Goal: Transaction & Acquisition: Purchase product/service

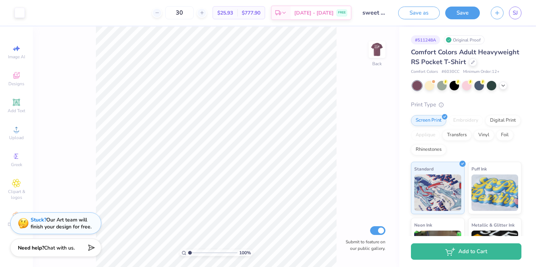
click at [469, 65] on div "Comfort Colors Adult Heavyweight RS Pocket T-Shirt" at bounding box center [466, 57] width 110 height 20
click at [471, 62] on icon at bounding box center [473, 62] width 4 height 4
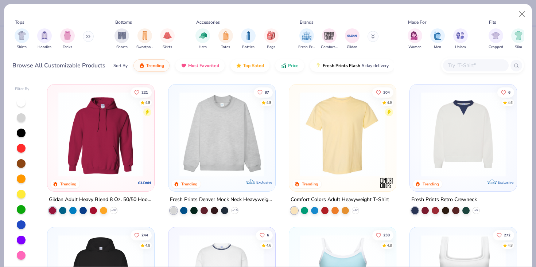
click at [451, 63] on input "text" at bounding box center [475, 65] width 56 height 8
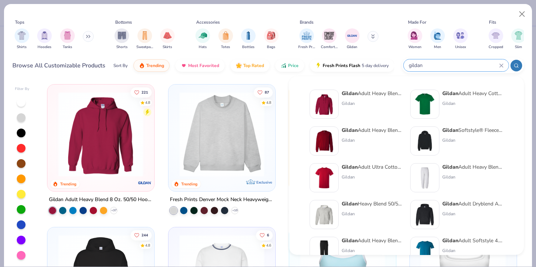
type input "gildan"
click at [367, 146] on div "Gildan Adult Heavy Blend Adult 8 Oz. 50/50 Fleece Crew Gildan" at bounding box center [372, 140] width 61 height 29
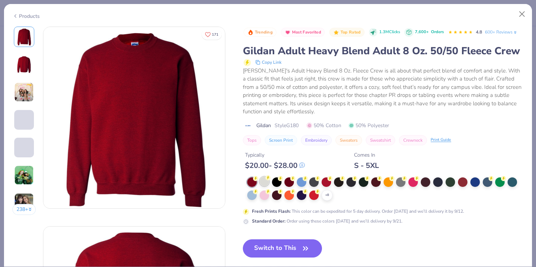
click at [264, 183] on div at bounding box center [264, 181] width 9 height 9
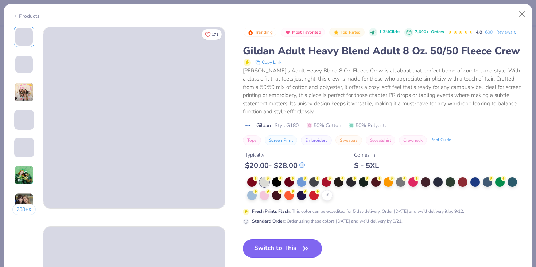
click at [302, 247] on icon "button" at bounding box center [305, 248] width 10 height 10
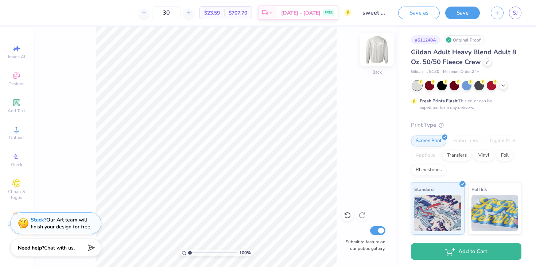
click at [378, 49] on img at bounding box center [376, 49] width 29 height 29
click at [376, 60] on div "Front" at bounding box center [376, 54] width 17 height 26
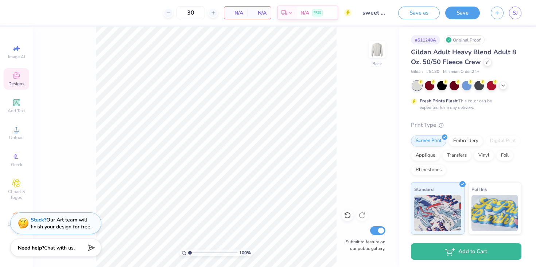
click at [17, 76] on icon at bounding box center [16, 75] width 9 height 9
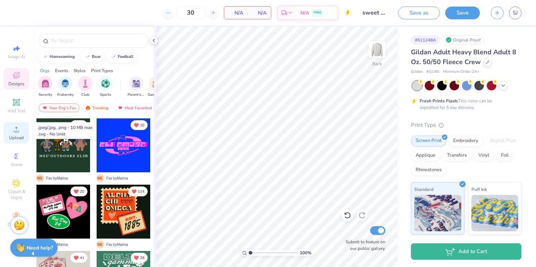
click at [22, 126] on div "Upload" at bounding box center [17, 133] width 26 height 22
click at [21, 135] on span "Upload" at bounding box center [16, 138] width 15 height 6
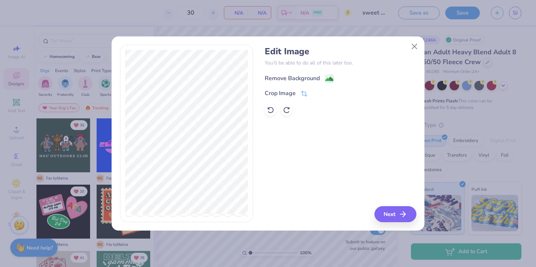
click at [296, 74] on div "Remove Background" at bounding box center [292, 78] width 55 height 9
click at [393, 212] on button "Next" at bounding box center [396, 214] width 42 height 16
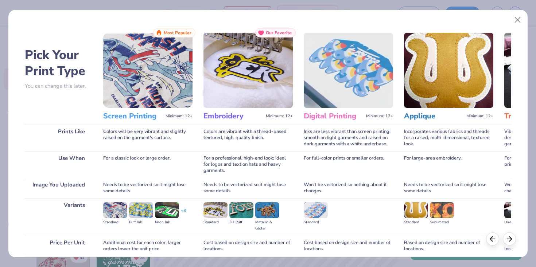
scroll to position [60, 0]
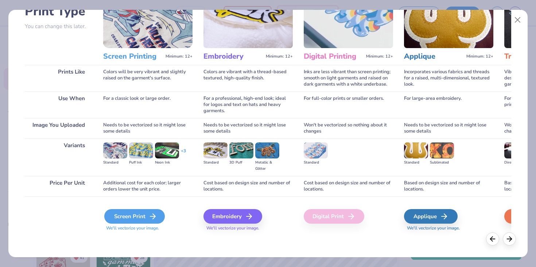
click at [139, 221] on div "Screen Print" at bounding box center [134, 216] width 61 height 15
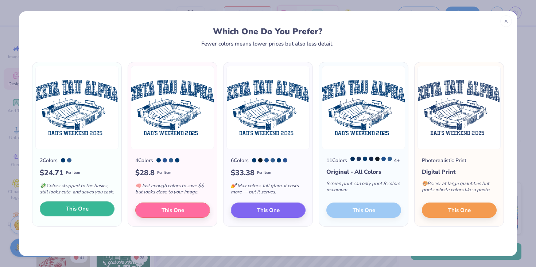
click at [89, 217] on button "This One" at bounding box center [77, 209] width 75 height 15
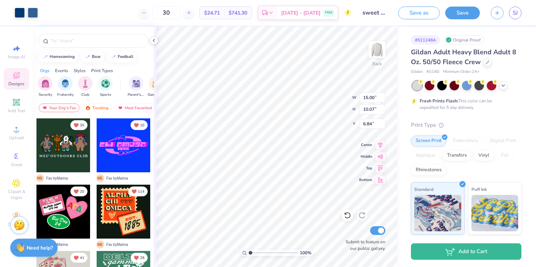
type input "3.00"
click at [502, 84] on polyline at bounding box center [503, 84] width 3 height 1
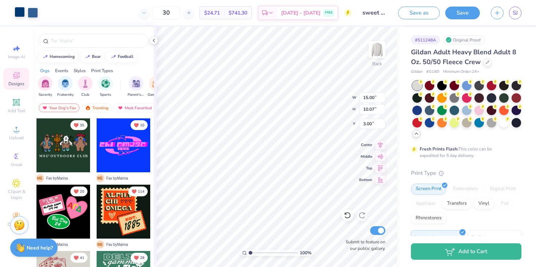
click at [19, 10] on div at bounding box center [20, 12] width 10 height 10
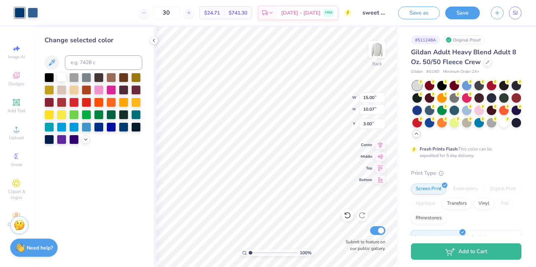
click at [59, 77] on div at bounding box center [61, 76] width 9 height 9
click at [32, 11] on div at bounding box center [33, 12] width 10 height 10
click at [62, 77] on div at bounding box center [61, 76] width 9 height 9
click at [480, 86] on div at bounding box center [478, 84] width 9 height 9
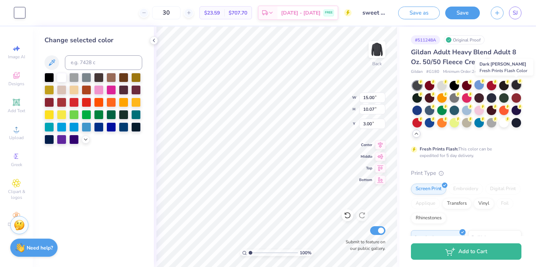
click at [516, 85] on div at bounding box center [515, 84] width 9 height 9
click at [430, 112] on div at bounding box center [429, 109] width 9 height 9
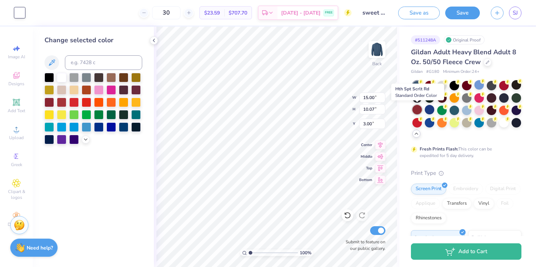
click at [418, 110] on div at bounding box center [416, 109] width 9 height 9
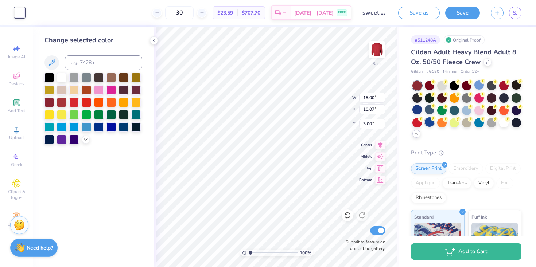
click at [433, 124] on div at bounding box center [429, 121] width 9 height 9
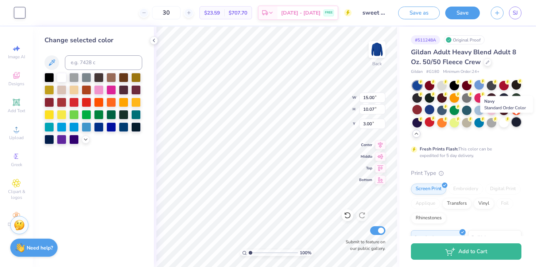
click at [511, 120] on div at bounding box center [515, 121] width 9 height 9
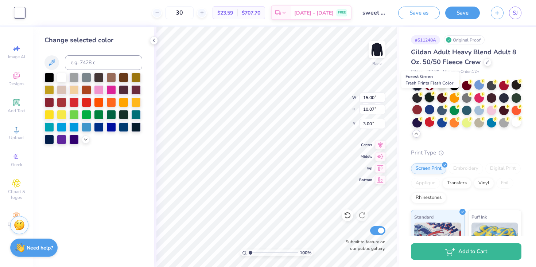
click at [428, 97] on div at bounding box center [429, 97] width 9 height 9
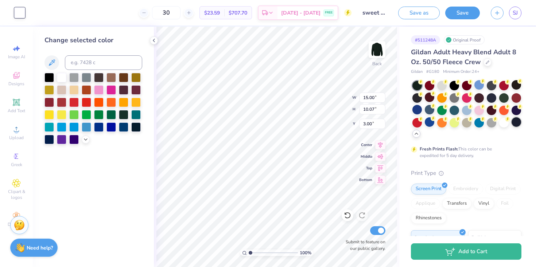
click at [511, 123] on div at bounding box center [515, 121] width 9 height 9
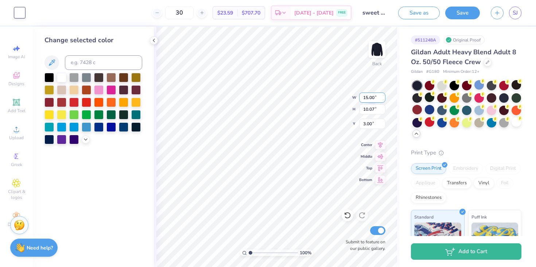
type input "14.54"
type input "9.76"
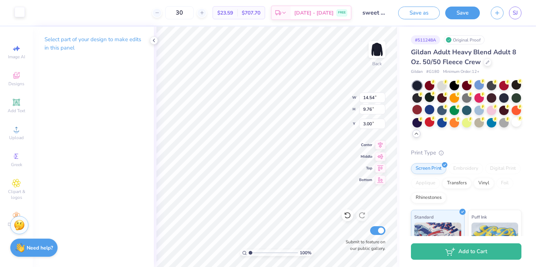
click at [19, 18] on div "Art colors" at bounding box center [12, 13] width 25 height 26
click at [16, 14] on div at bounding box center [20, 12] width 10 height 10
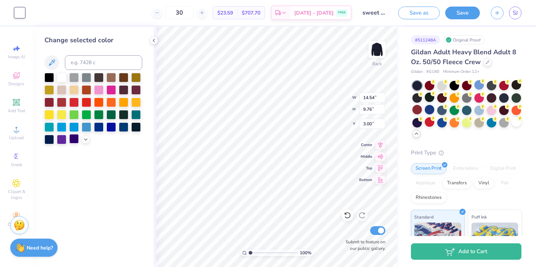
click at [75, 141] on div at bounding box center [73, 138] width 9 height 9
click at [48, 140] on div at bounding box center [48, 138] width 9 height 9
click at [442, 86] on div at bounding box center [441, 84] width 9 height 9
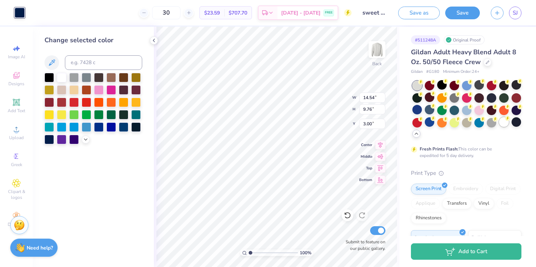
click at [502, 124] on div at bounding box center [503, 121] width 9 height 9
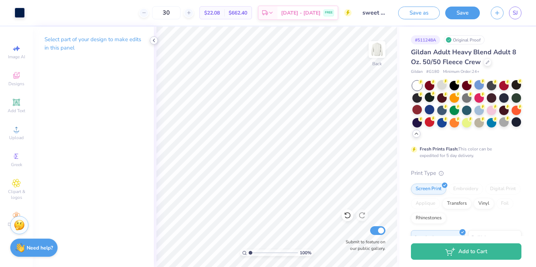
click at [151, 42] on icon at bounding box center [154, 41] width 6 height 6
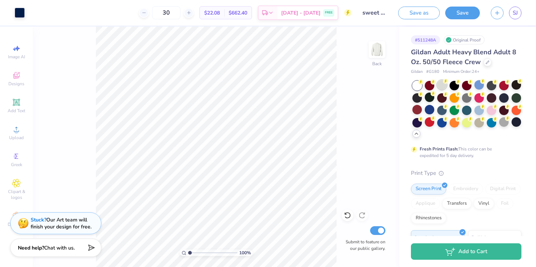
click at [448, 83] on div at bounding box center [466, 110] width 109 height 58
click at [443, 86] on div at bounding box center [441, 84] width 9 height 9
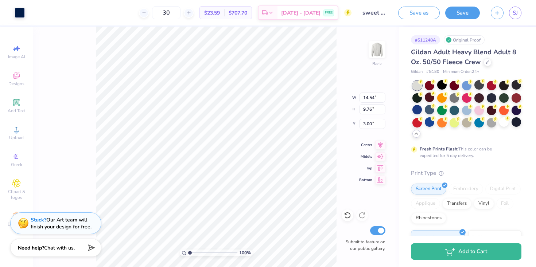
click at [334, 103] on div "100 % Back W 14.54 14.54 " H 9.76 9.76 " Y 3.00 3.00 " Center Middle Top Bottom…" at bounding box center [216, 147] width 366 height 241
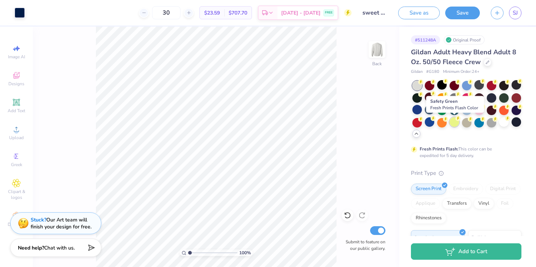
click at [456, 122] on div at bounding box center [453, 121] width 9 height 9
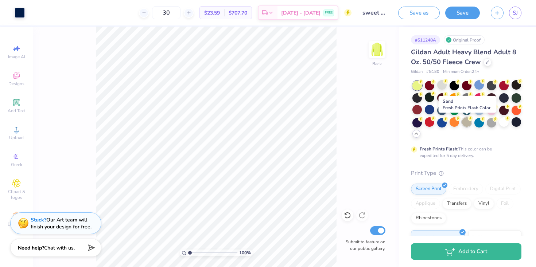
click at [467, 122] on div at bounding box center [466, 121] width 9 height 9
click at [484, 122] on div at bounding box center [478, 121] width 9 height 9
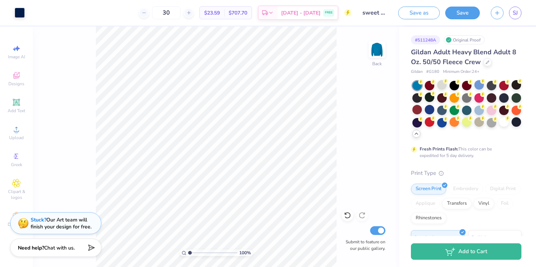
click at [497, 122] on div at bounding box center [466, 110] width 109 height 58
click at [505, 122] on div at bounding box center [503, 121] width 9 height 9
click at [520, 120] on div at bounding box center [515, 121] width 9 height 9
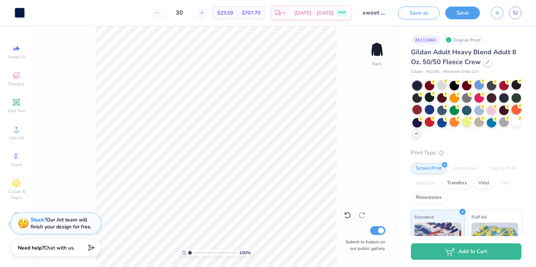
click at [515, 114] on div at bounding box center [515, 109] width 9 height 9
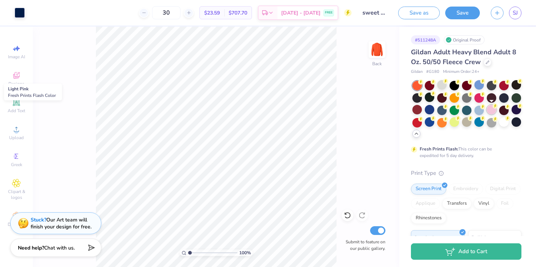
click at [487, 107] on div at bounding box center [491, 109] width 9 height 9
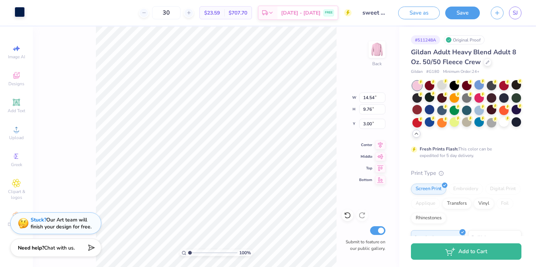
click at [21, 12] on div at bounding box center [20, 12] width 10 height 10
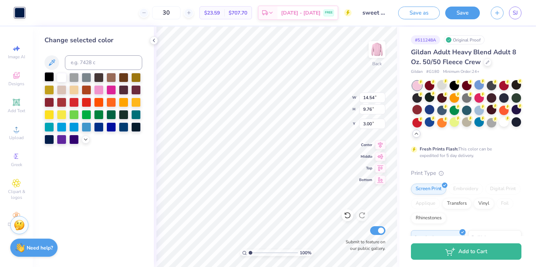
click at [52, 77] on div at bounding box center [48, 76] width 9 height 9
click at [65, 77] on div at bounding box center [61, 76] width 9 height 9
click at [79, 118] on div at bounding box center [73, 113] width 9 height 9
click at [79, 147] on div "Change selected color" at bounding box center [93, 147] width 121 height 241
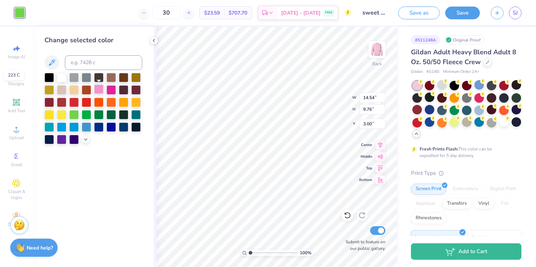
click at [100, 88] on div at bounding box center [98, 89] width 9 height 9
click at [109, 88] on div at bounding box center [110, 89] width 9 height 9
click at [137, 115] on div at bounding box center [135, 113] width 9 height 9
click at [125, 127] on div at bounding box center [123, 126] width 9 height 9
click at [107, 130] on div at bounding box center [110, 126] width 9 height 9
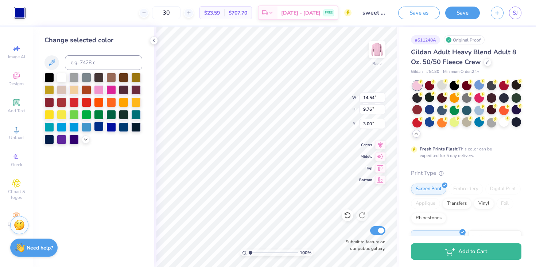
click at [97, 128] on div at bounding box center [98, 126] width 9 height 9
click at [84, 129] on div at bounding box center [86, 126] width 9 height 9
click at [87, 141] on icon at bounding box center [86, 139] width 6 height 6
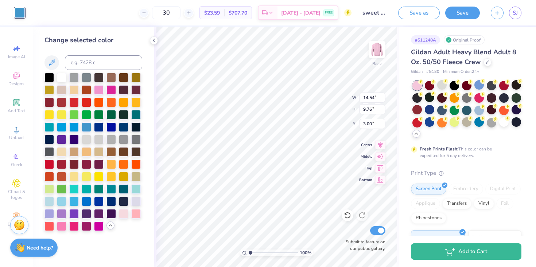
click at [93, 227] on div at bounding box center [93, 152] width 98 height 158
click at [86, 227] on div at bounding box center [86, 225] width 9 height 9
click at [72, 226] on div at bounding box center [73, 225] width 9 height 9
click at [85, 226] on div at bounding box center [86, 225] width 9 height 9
click at [134, 218] on div at bounding box center [135, 212] width 9 height 9
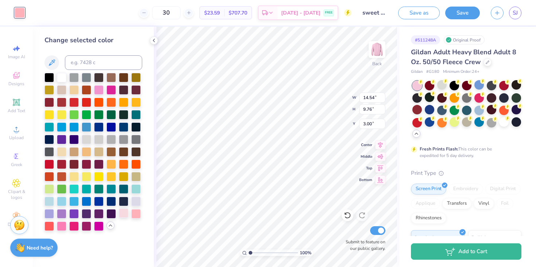
click at [122, 215] on div at bounding box center [123, 212] width 9 height 9
click at [134, 202] on div at bounding box center [135, 200] width 9 height 9
click at [125, 202] on div at bounding box center [123, 200] width 9 height 9
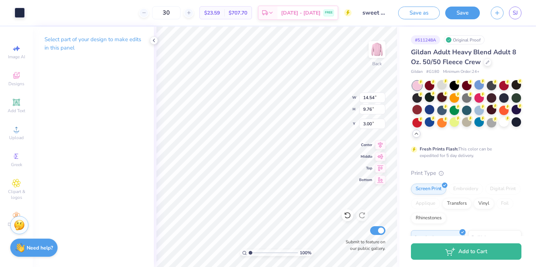
click at [444, 98] on div at bounding box center [441, 97] width 9 height 9
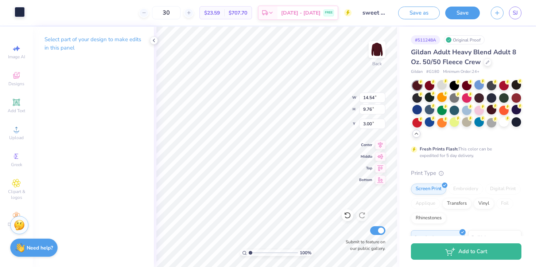
click at [18, 11] on div at bounding box center [20, 12] width 10 height 10
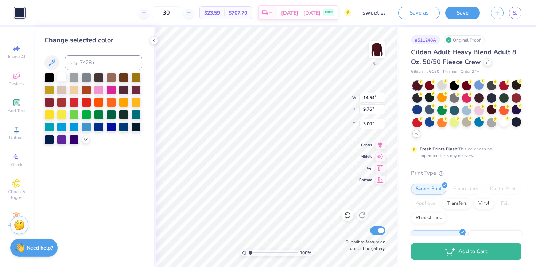
click at [62, 79] on div at bounding box center [61, 76] width 9 height 9
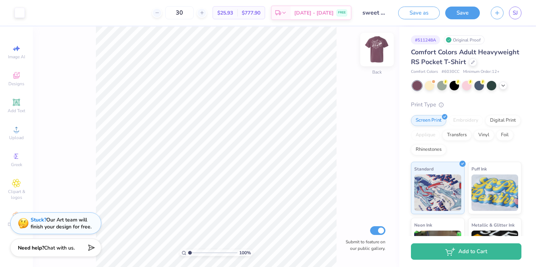
click at [372, 51] on img at bounding box center [376, 49] width 29 height 29
click at [377, 51] on img at bounding box center [376, 49] width 29 height 29
click at [471, 63] on icon at bounding box center [473, 62] width 4 height 4
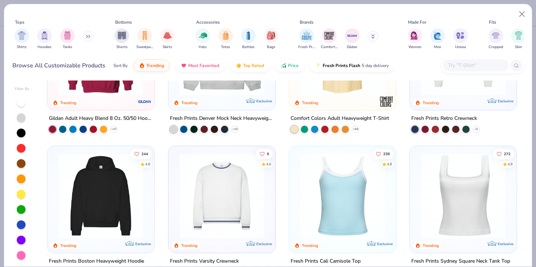
scroll to position [81, 0]
click at [211, 212] on img at bounding box center [222, 196] width 92 height 85
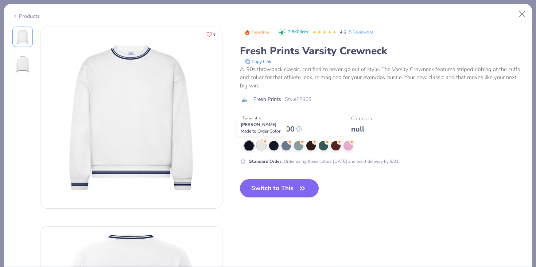
click at [263, 147] on div at bounding box center [261, 144] width 9 height 9
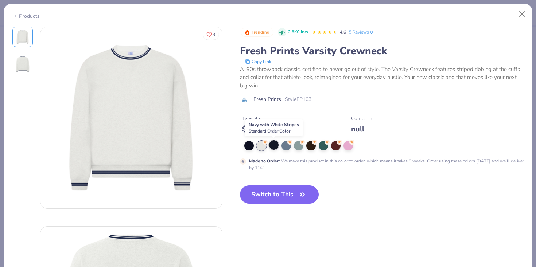
click at [274, 145] on div at bounding box center [273, 144] width 9 height 9
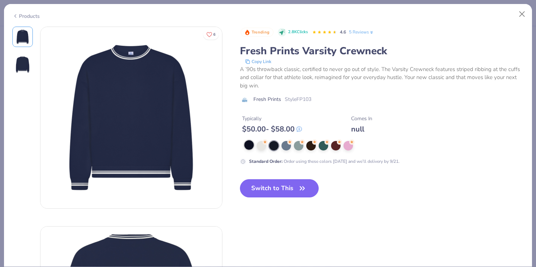
click at [247, 142] on div at bounding box center [248, 144] width 9 height 9
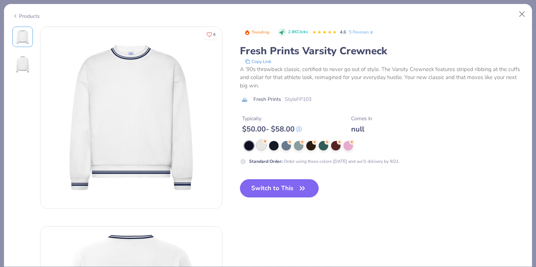
click at [261, 144] on div at bounding box center [261, 144] width 9 height 9
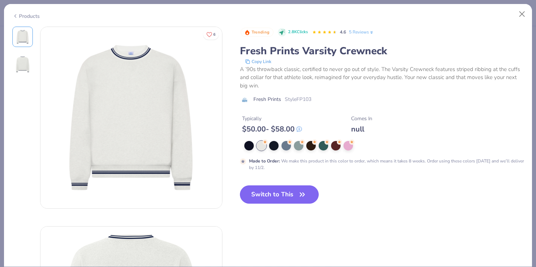
click at [277, 199] on button "Switch to This" at bounding box center [279, 195] width 79 height 18
type input "50"
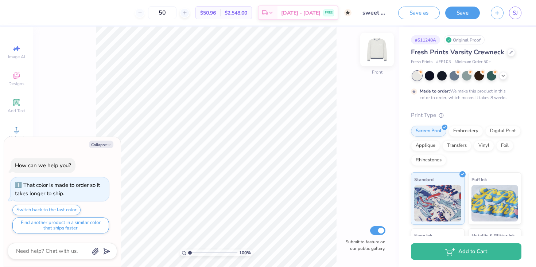
click at [376, 58] on img at bounding box center [376, 49] width 29 height 29
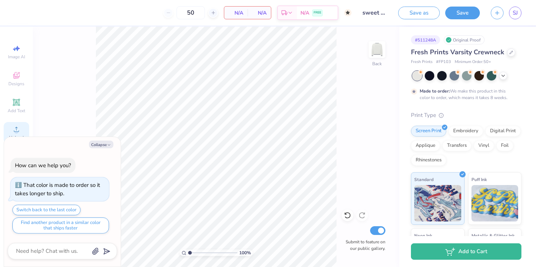
click at [18, 128] on icon at bounding box center [16, 129] width 9 height 9
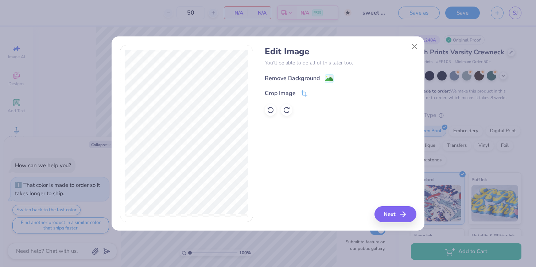
click at [312, 79] on div "Remove Background" at bounding box center [292, 78] width 55 height 9
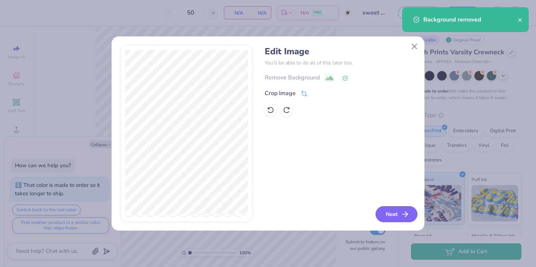
click at [406, 218] on icon "button" at bounding box center [405, 214] width 9 height 9
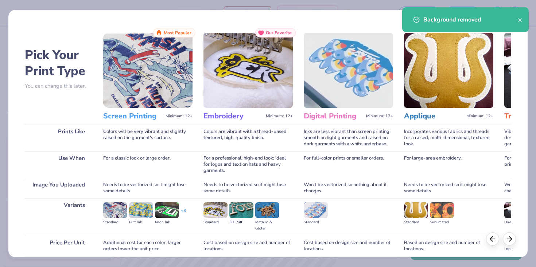
scroll to position [60, 0]
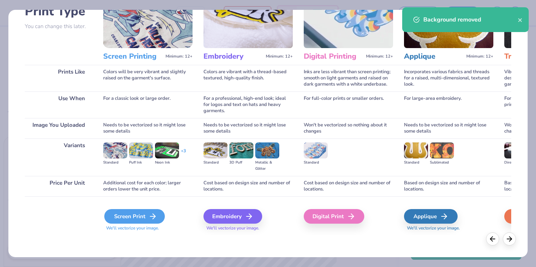
click at [147, 215] on div "Screen Print" at bounding box center [134, 216] width 61 height 15
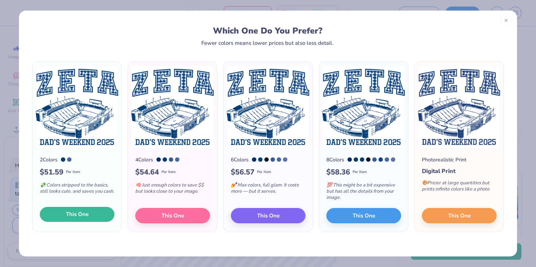
click at [75, 220] on button "This One" at bounding box center [77, 214] width 75 height 15
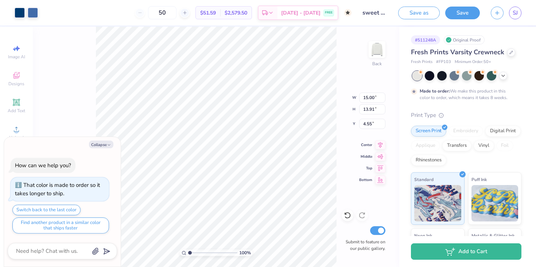
type textarea "x"
type input "11.00"
type input "10.20"
type textarea "x"
type input "3.00"
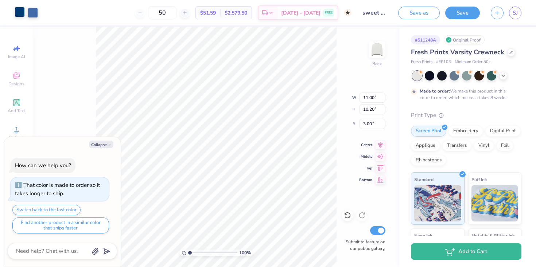
click at [15, 14] on div at bounding box center [20, 12] width 10 height 10
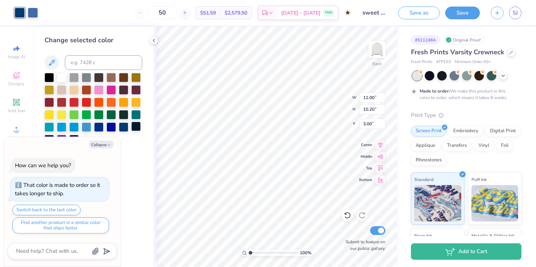
click at [134, 123] on div at bounding box center [135, 126] width 9 height 9
click at [34, 13] on div at bounding box center [33, 12] width 10 height 10
type textarea "x"
type input "14.22"
type input "13.19"
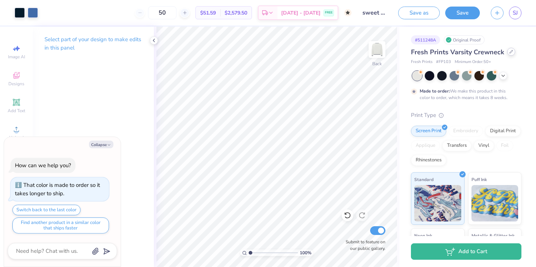
click at [507, 52] on div at bounding box center [511, 52] width 8 height 8
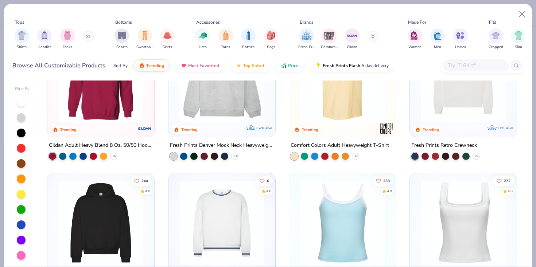
scroll to position [56, 0]
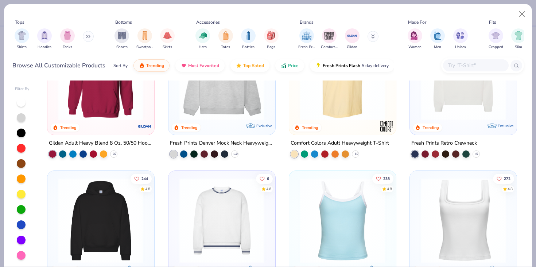
click at [221, 123] on div at bounding box center [222, 80] width 100 height 96
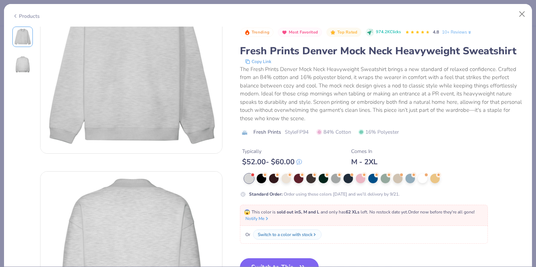
scroll to position [55, 0]
click at [262, 260] on button "Switch to This" at bounding box center [279, 267] width 79 height 18
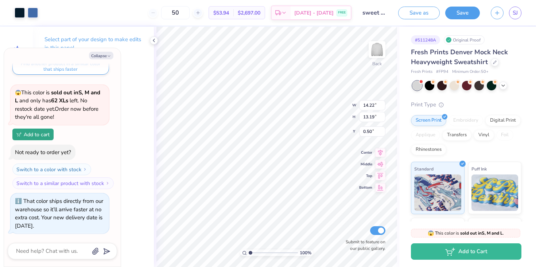
type textarea "x"
type input "12.84"
type input "11.91"
type input "1.78"
type textarea "x"
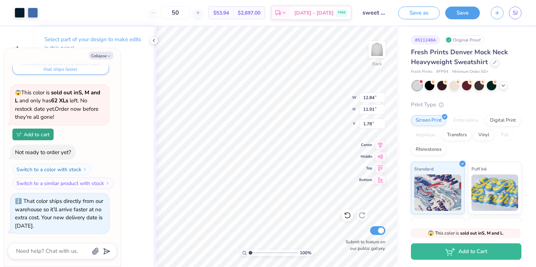
type input "0.50"
type textarea "x"
type input "1.08"
click at [18, 14] on div at bounding box center [20, 12] width 10 height 10
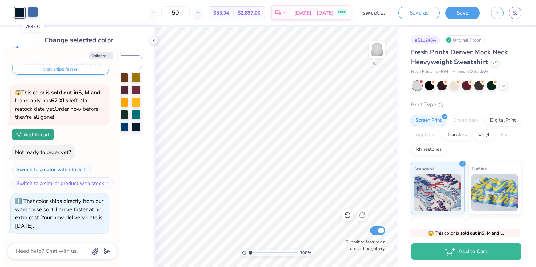
click at [29, 13] on div at bounding box center [33, 12] width 10 height 10
click at [16, 13] on div at bounding box center [20, 12] width 10 height 10
click at [32, 13] on div at bounding box center [33, 12] width 10 height 10
click at [143, 43] on div "Change selected color" at bounding box center [93, 147] width 121 height 241
click at [106, 57] on button "Collapse" at bounding box center [101, 56] width 24 height 8
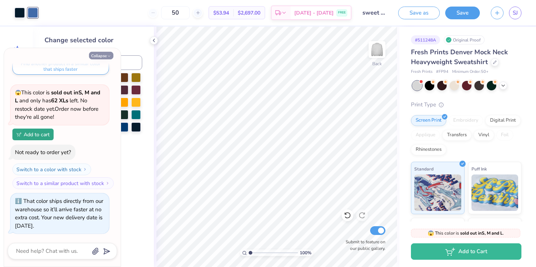
type textarea "x"
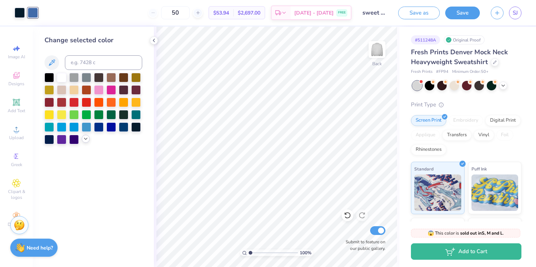
click at [89, 137] on div at bounding box center [86, 139] width 8 height 8
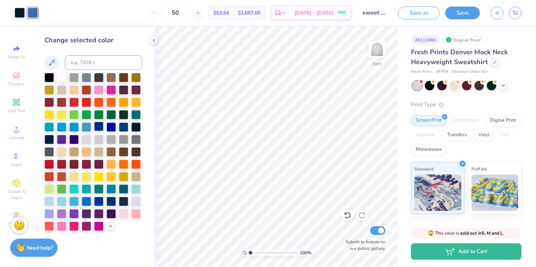
click at [99, 126] on div at bounding box center [98, 126] width 9 height 9
click at [104, 126] on div at bounding box center [98, 126] width 9 height 9
click at [122, 127] on div at bounding box center [123, 126] width 9 height 9
click at [132, 125] on div at bounding box center [135, 126] width 9 height 9
click at [492, 65] on div "Fresh Prints Denver Mock Neck Heavyweight Sweatshirt" at bounding box center [466, 57] width 110 height 20
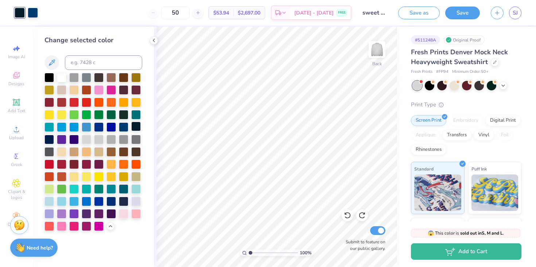
click at [133, 127] on div at bounding box center [135, 126] width 9 height 9
click at [137, 126] on div at bounding box center [135, 126] width 9 height 9
click at [31, 13] on div at bounding box center [33, 12] width 10 height 10
click at [132, 125] on div at bounding box center [135, 126] width 9 height 9
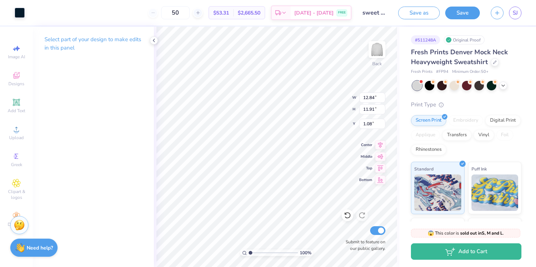
type input "11.79"
type input "10.93"
type input "0.50"
click at [494, 61] on icon at bounding box center [495, 62] width 4 height 4
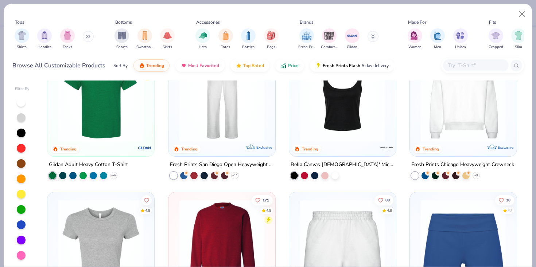
scroll to position [323, 0]
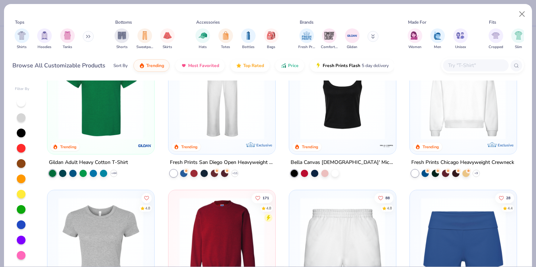
click at [448, 139] on div at bounding box center [463, 99] width 100 height 96
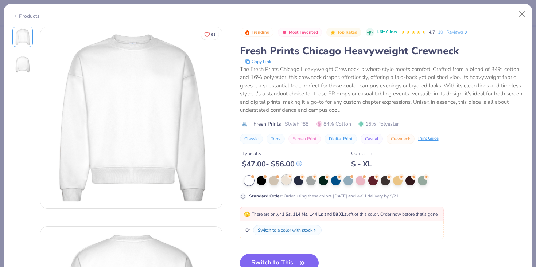
click at [281, 180] on div at bounding box center [285, 179] width 9 height 9
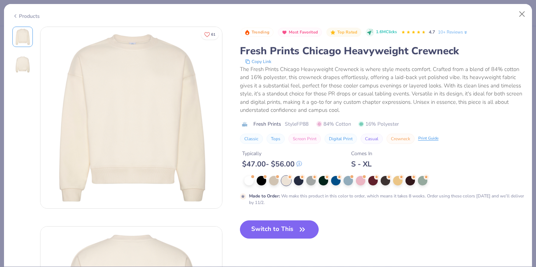
click at [28, 18] on div "Products" at bounding box center [25, 16] width 27 height 8
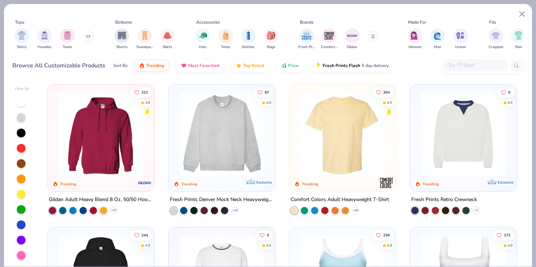
click at [456, 160] on img at bounding box center [463, 134] width 92 height 85
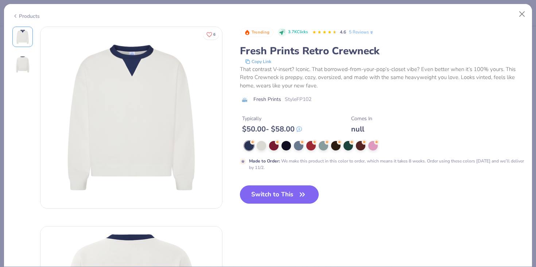
click at [299, 196] on icon "button" at bounding box center [302, 195] width 10 height 10
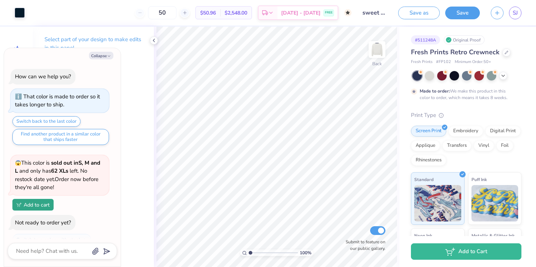
scroll to position [139, 0]
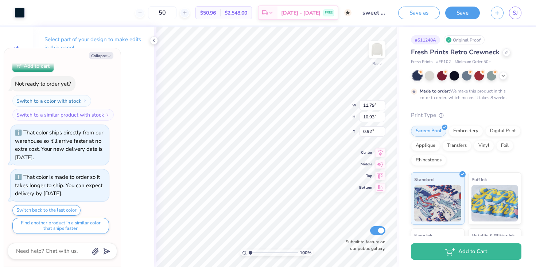
type textarea "x"
type input "1.76"
type textarea "x"
type input "14.12"
type input "13.09"
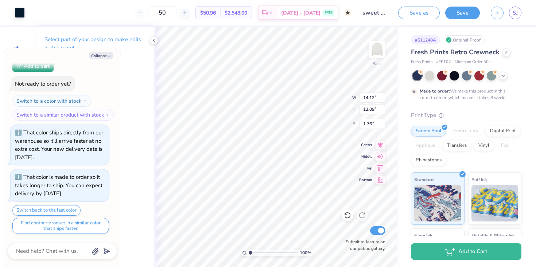
type textarea "x"
type input "1.62"
click at [20, 15] on div at bounding box center [20, 12] width 10 height 10
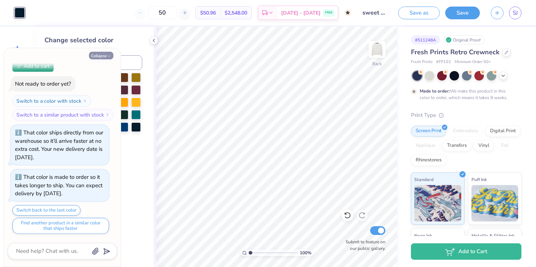
click at [108, 52] on button "Collapse" at bounding box center [101, 56] width 24 height 8
type textarea "x"
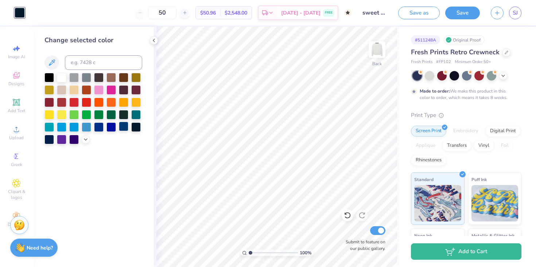
click at [124, 128] on div at bounding box center [123, 126] width 9 height 9
click at [154, 43] on icon at bounding box center [154, 41] width 6 height 6
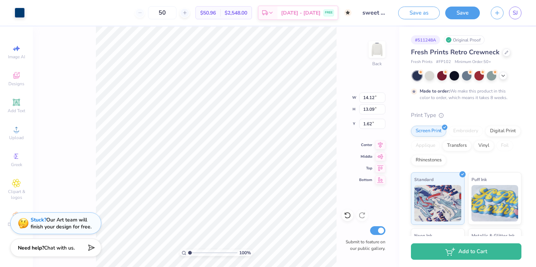
type input "12.72"
type input "11.79"
type input "2.38"
type input "2.02"
click at [382, 37] on div "100 % Back Submit to feature on our public gallery." at bounding box center [216, 147] width 366 height 241
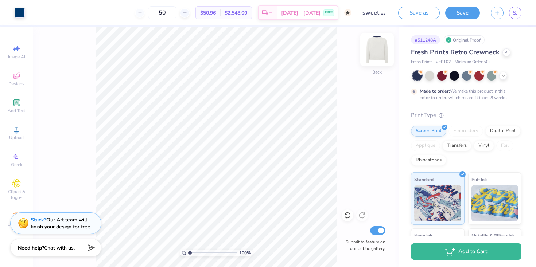
click at [375, 48] on img at bounding box center [376, 49] width 29 height 29
click at [375, 48] on img at bounding box center [377, 49] width 15 height 15
click at [20, 13] on div at bounding box center [20, 12] width 10 height 10
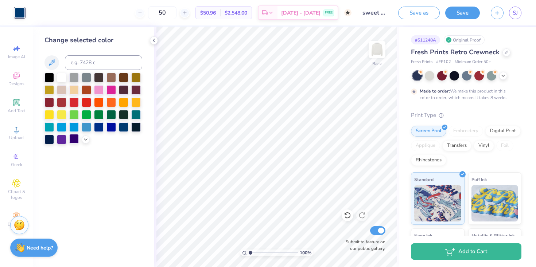
click at [71, 138] on div at bounding box center [73, 138] width 9 height 9
click at [52, 141] on div at bounding box center [48, 138] width 9 height 9
click at [98, 126] on div at bounding box center [98, 126] width 9 height 9
click at [83, 146] on div "Change selected color" at bounding box center [93, 147] width 121 height 241
click at [87, 141] on icon at bounding box center [86, 139] width 6 height 6
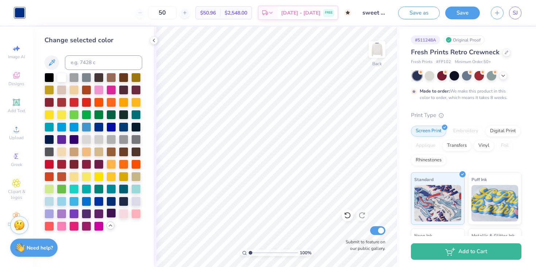
drag, startPoint x: 110, startPoint y: 213, endPoint x: 114, endPoint y: 209, distance: 5.2
click at [110, 213] on div at bounding box center [110, 212] width 9 height 9
click at [119, 203] on div at bounding box center [123, 200] width 9 height 9
click at [109, 203] on div at bounding box center [110, 200] width 9 height 9
click at [502, 55] on div at bounding box center [506, 52] width 8 height 8
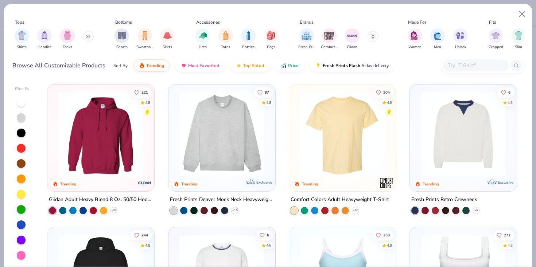
click at [458, 59] on div at bounding box center [482, 66] width 83 height 16
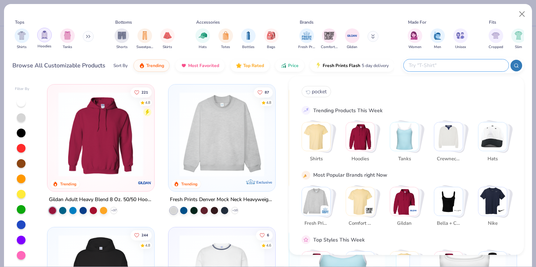
click at [44, 36] on img "filter for Hoodies" at bounding box center [44, 35] width 8 height 8
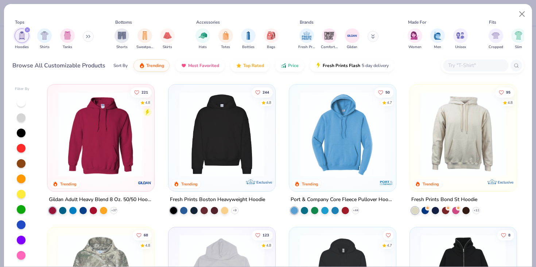
click at [89, 40] on button at bounding box center [88, 36] width 11 height 11
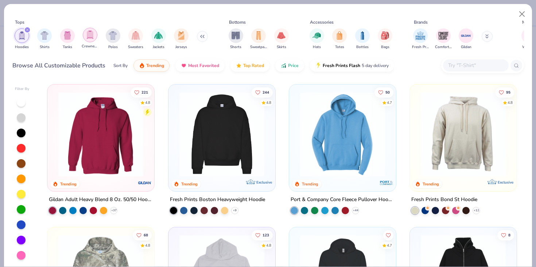
click at [90, 40] on div "filter for Crewnecks" at bounding box center [90, 35] width 15 height 15
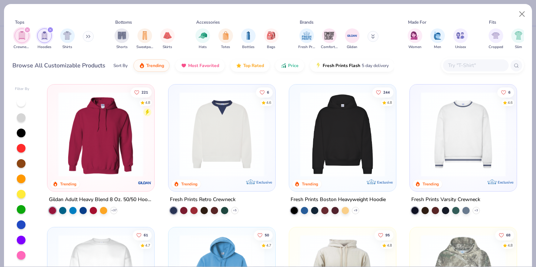
click at [20, 34] on img "filter for Crewnecks" at bounding box center [22, 35] width 8 height 8
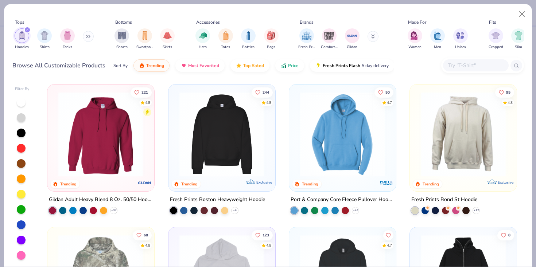
click at [27, 31] on icon "filter for Hoodies" at bounding box center [27, 29] width 3 height 3
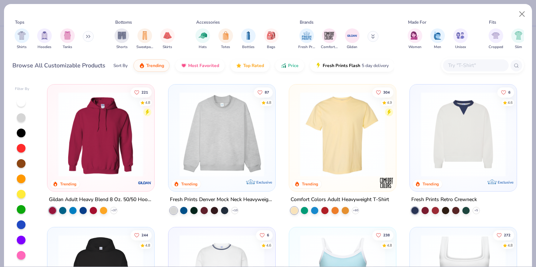
click at [83, 38] on div "Shirts Hoodies Tanks" at bounding box center [54, 39] width 84 height 27
click at [87, 38] on button at bounding box center [88, 36] width 11 height 11
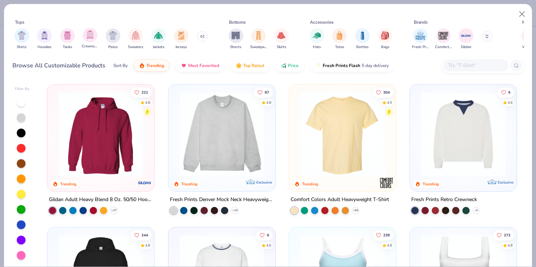
click at [97, 38] on div "Crewnecks" at bounding box center [90, 39] width 17 height 22
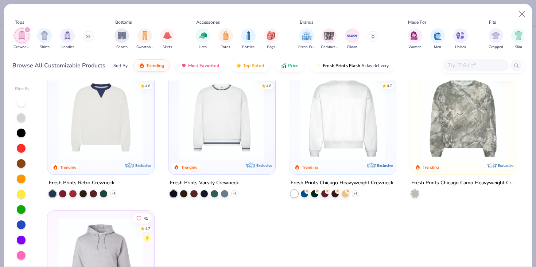
scroll to position [15, 0]
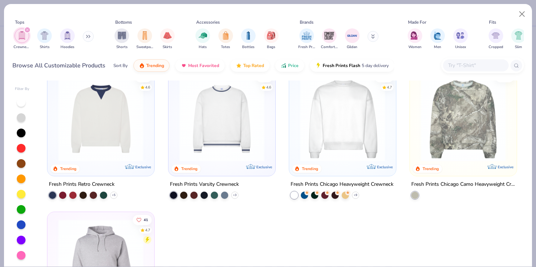
click at [481, 63] on input "text" at bounding box center [475, 65] width 56 height 8
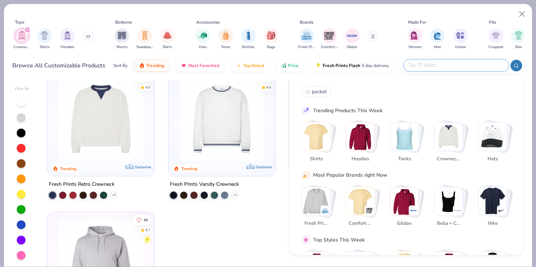
click at [440, 141] on img "Stack Card Button Crewnecks" at bounding box center [448, 136] width 28 height 28
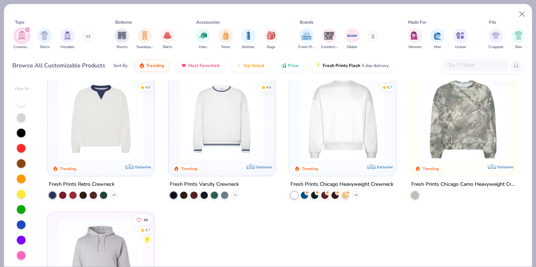
click at [26, 31] on div "filter for Crewnecks" at bounding box center [27, 30] width 7 height 7
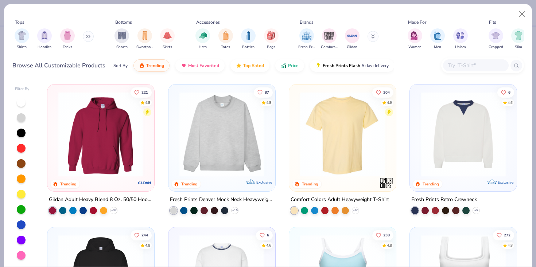
click at [468, 77] on div "Tops Shirts Hoodies Tanks Bottoms Shorts Sweatpants Skirts Accessories Hats Tot…" at bounding box center [268, 41] width 528 height 75
click at [463, 67] on input "text" at bounding box center [475, 65] width 56 height 8
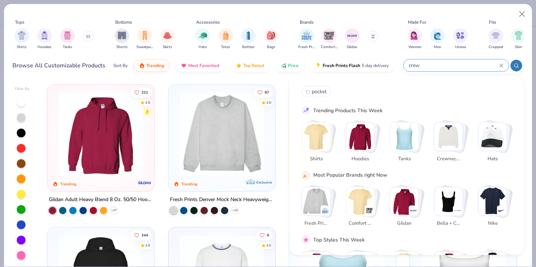
type input "crew"
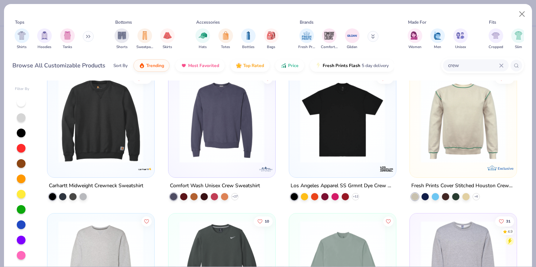
scroll to position [425, 0]
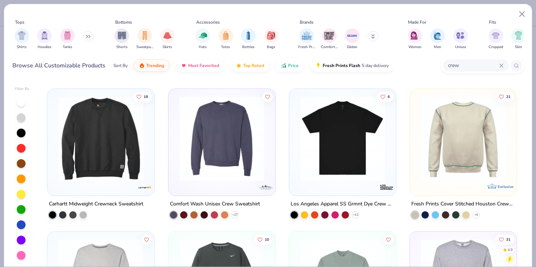
click at [460, 150] on img at bounding box center [463, 138] width 92 height 85
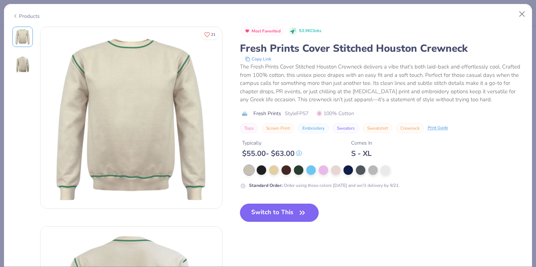
click at [386, 178] on div "Standard Order : Order using these colors today and we’ll delivery by 9/21." at bounding box center [382, 177] width 284 height 24
click at [386, 171] on div at bounding box center [385, 169] width 9 height 9
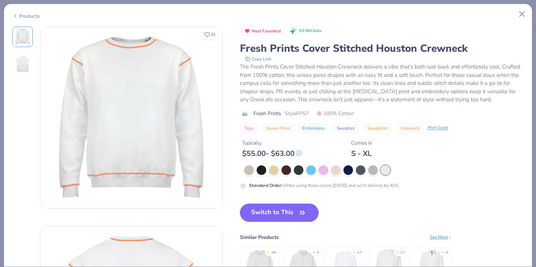
click at [21, 15] on div "Products" at bounding box center [25, 16] width 27 height 8
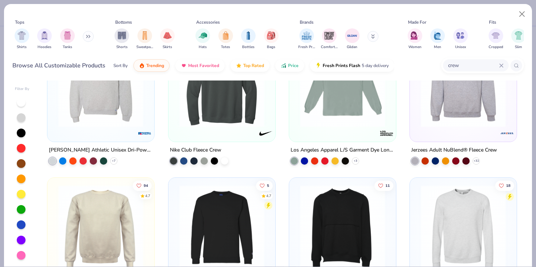
scroll to position [686, 0]
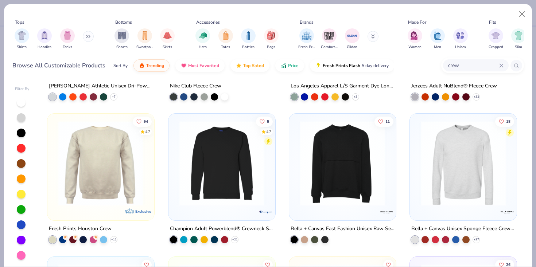
click at [248, 198] on img at bounding box center [222, 163] width 92 height 85
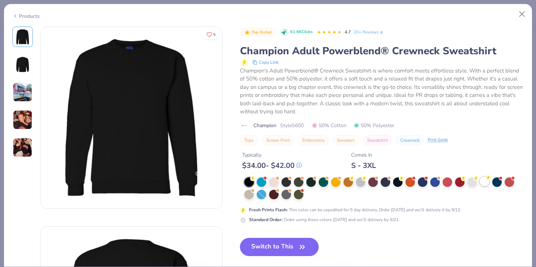
click at [488, 178] on icon at bounding box center [488, 178] width 3 height 4
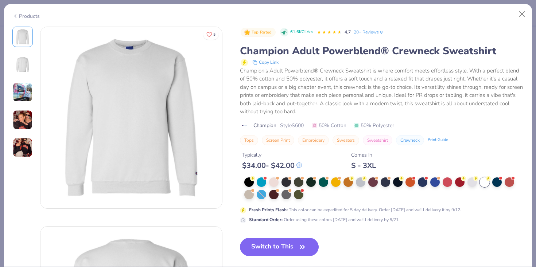
click at [19, 151] on img at bounding box center [23, 148] width 20 height 20
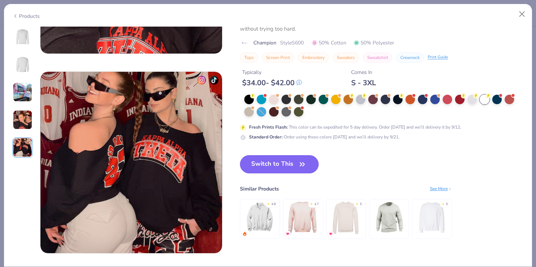
scroll to position [799, 0]
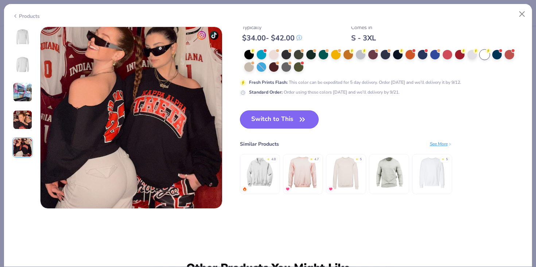
click at [282, 117] on button "Switch to This" at bounding box center [279, 119] width 79 height 18
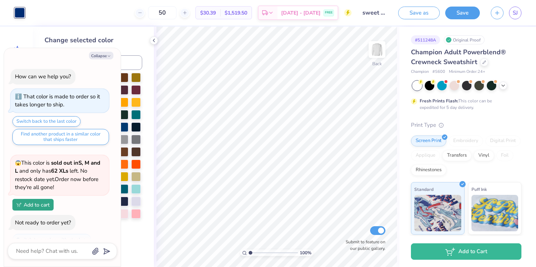
scroll to position [183, 0]
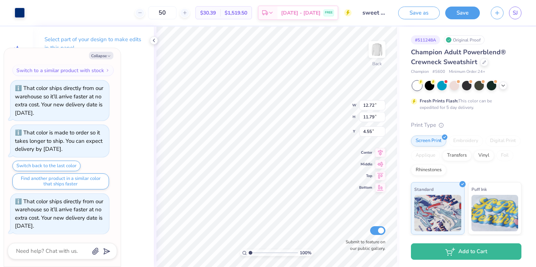
type textarea "x"
type input "11.41"
type input "10.58"
type textarea "x"
type input "3.76"
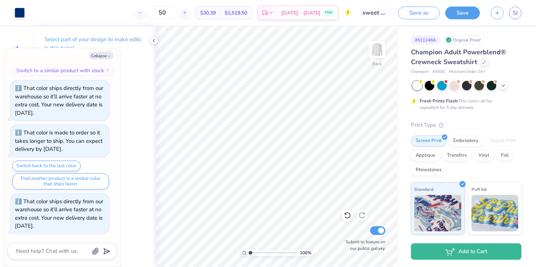
click at [509, 86] on div at bounding box center [466, 85] width 109 height 9
click at [504, 86] on icon at bounding box center [503, 85] width 6 height 6
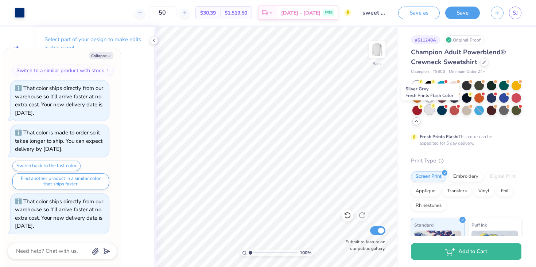
click at [428, 112] on div at bounding box center [429, 109] width 9 height 9
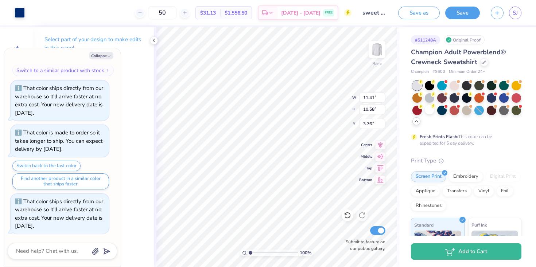
type textarea "x"
type input "3.00"
click at [20, 13] on div at bounding box center [20, 12] width 10 height 10
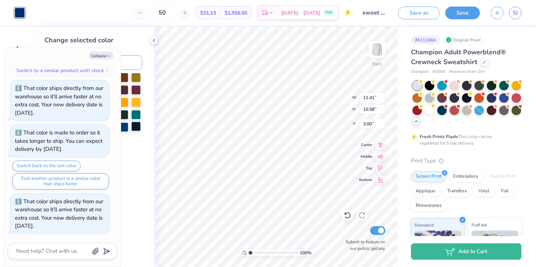
click at [136, 128] on div at bounding box center [135, 126] width 9 height 9
click at [106, 52] on button "Collapse" at bounding box center [101, 56] width 24 height 8
type textarea "x"
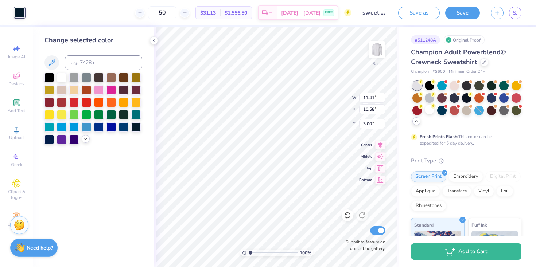
click at [82, 140] on div at bounding box center [86, 139] width 8 height 8
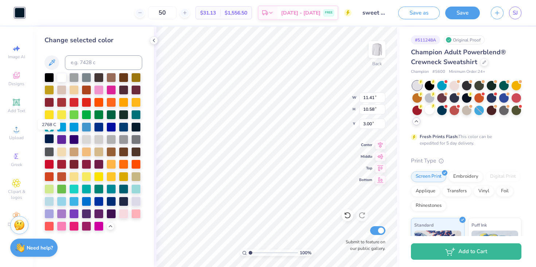
click at [46, 141] on div at bounding box center [48, 138] width 9 height 9
click at [110, 212] on div at bounding box center [110, 212] width 9 height 9
click at [109, 202] on div at bounding box center [110, 200] width 9 height 9
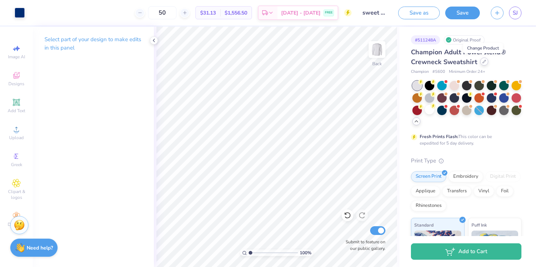
click at [483, 63] on icon at bounding box center [484, 62] width 4 height 4
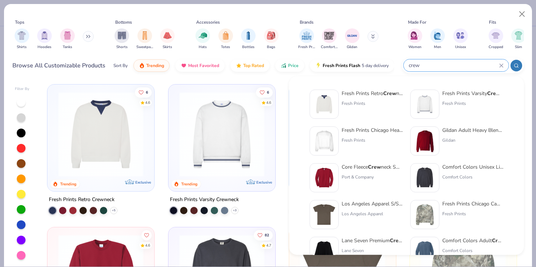
click at [468, 69] on input "crew" at bounding box center [453, 65] width 91 height 8
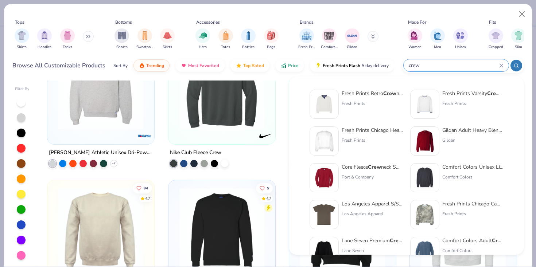
scroll to position [576, 0]
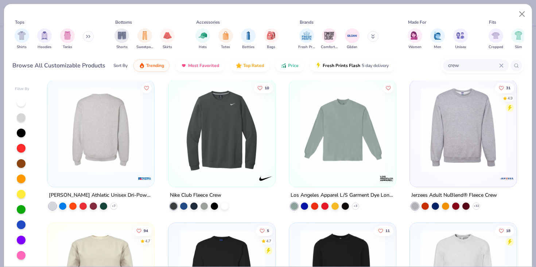
click at [135, 173] on div at bounding box center [101, 132] width 100 height 96
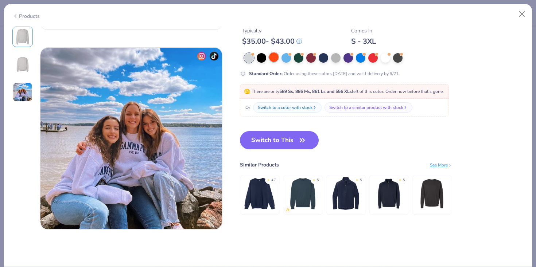
scroll to position [371, 0]
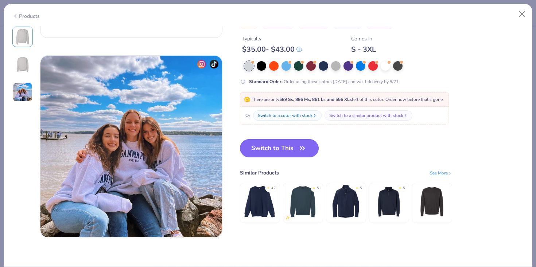
click at [273, 150] on button "Switch to This" at bounding box center [279, 148] width 79 height 18
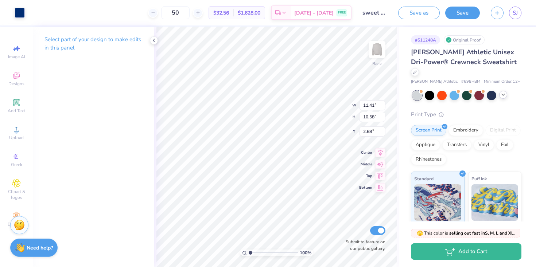
type input "0.67"
click at [381, 53] on img at bounding box center [376, 49] width 29 height 29
click at [381, 53] on img at bounding box center [377, 49] width 15 height 15
click at [419, 67] on div at bounding box center [415, 71] width 8 height 8
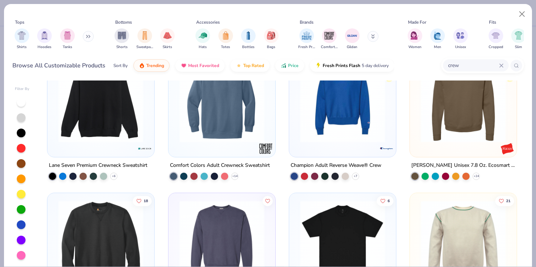
scroll to position [303, 0]
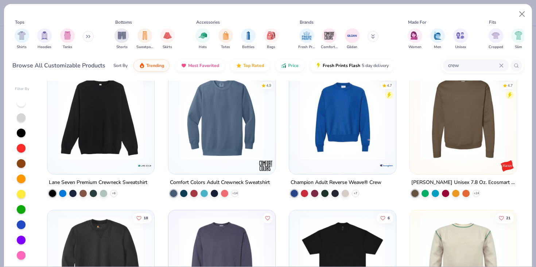
click at [358, 165] on div at bounding box center [343, 119] width 100 height 96
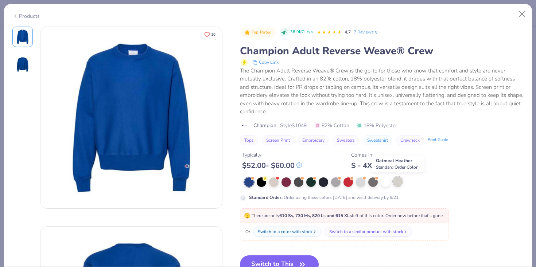
click at [398, 180] on div at bounding box center [397, 181] width 9 height 9
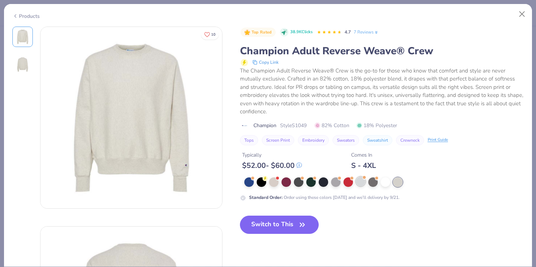
click at [358, 184] on div at bounding box center [360, 181] width 9 height 9
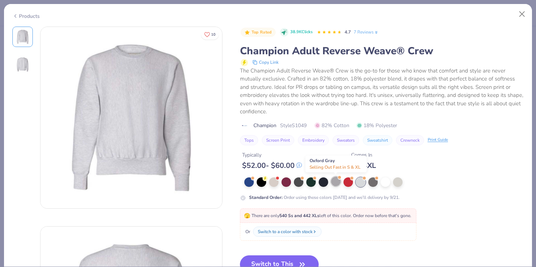
click at [333, 180] on div at bounding box center [335, 181] width 9 height 9
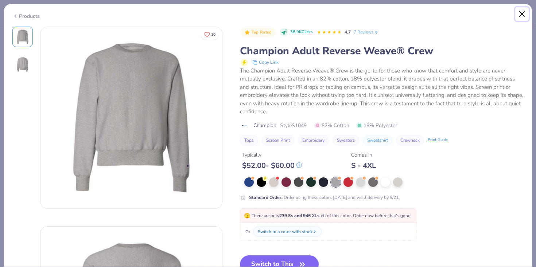
click at [521, 14] on button "Close" at bounding box center [522, 14] width 14 height 14
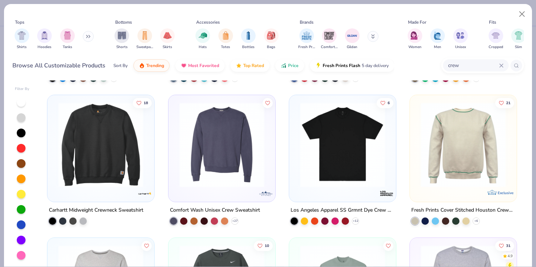
scroll to position [425, 0]
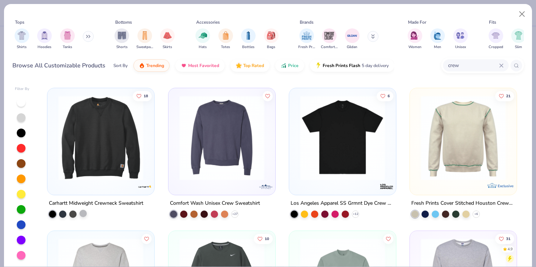
click at [86, 213] on div at bounding box center [82, 213] width 7 height 7
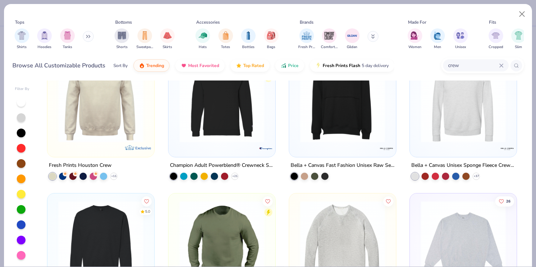
scroll to position [745, 0]
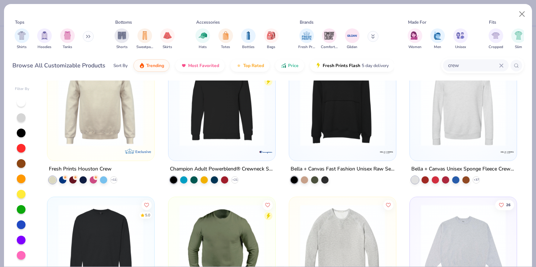
click at [231, 135] on img at bounding box center [222, 103] width 92 height 85
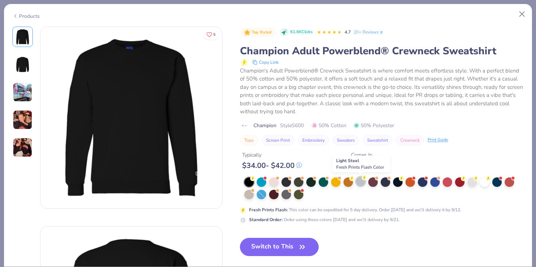
click at [359, 179] on div at bounding box center [360, 181] width 9 height 9
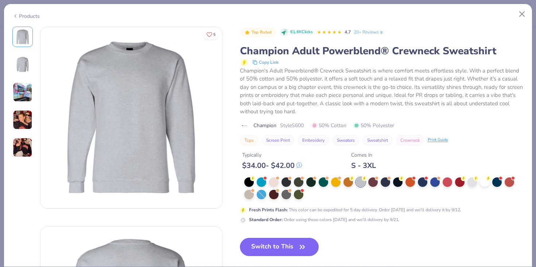
click at [20, 100] on img at bounding box center [23, 92] width 20 height 20
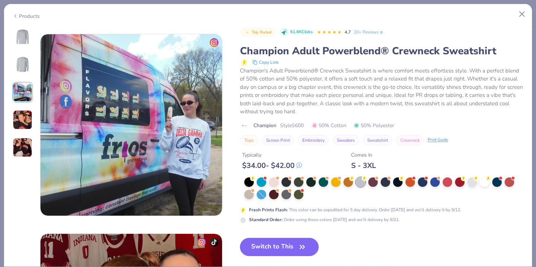
scroll to position [399, 0]
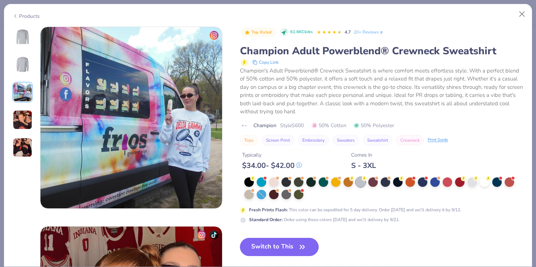
click at [175, 137] on img at bounding box center [131, 118] width 182 height 182
click at [20, 120] on img at bounding box center [23, 120] width 20 height 20
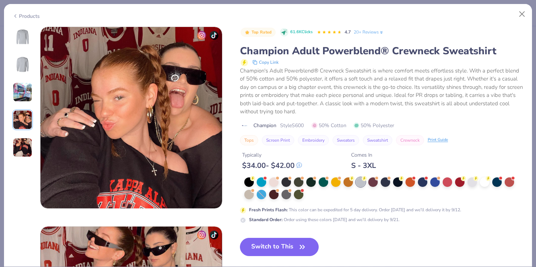
click at [24, 147] on img at bounding box center [23, 148] width 20 height 20
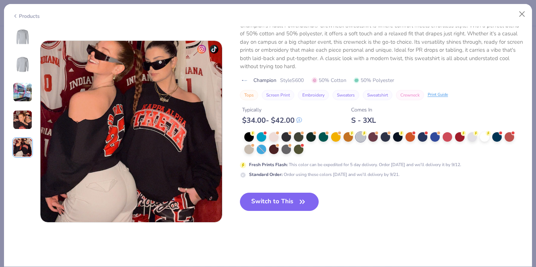
scroll to position [799, 0]
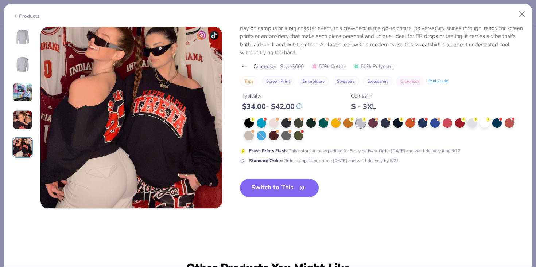
click at [22, 17] on div "Products" at bounding box center [25, 16] width 27 height 8
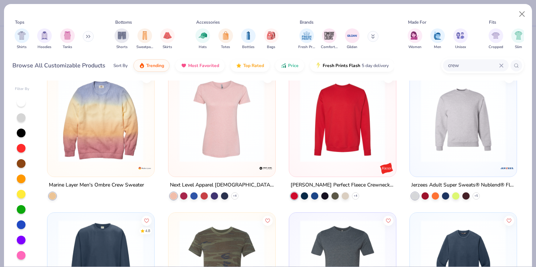
scroll to position [1162, 0]
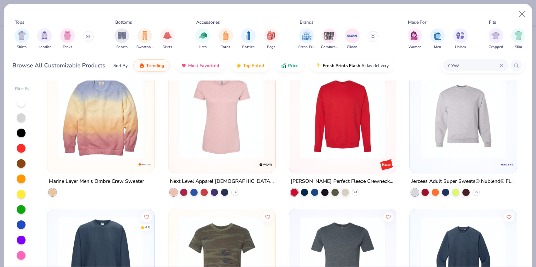
click at [473, 135] on img at bounding box center [463, 116] width 92 height 85
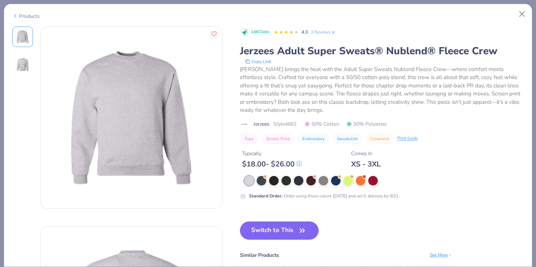
click at [26, 16] on div "Products" at bounding box center [25, 16] width 27 height 8
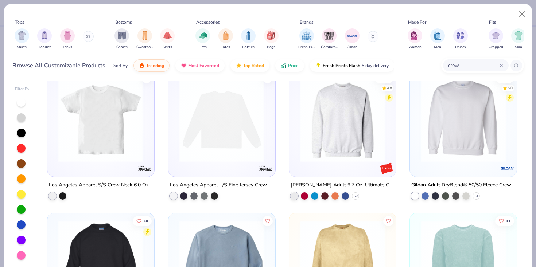
scroll to position [1875, 0]
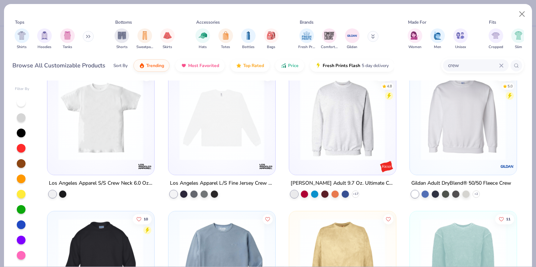
click at [358, 161] on div at bounding box center [343, 120] width 100 height 96
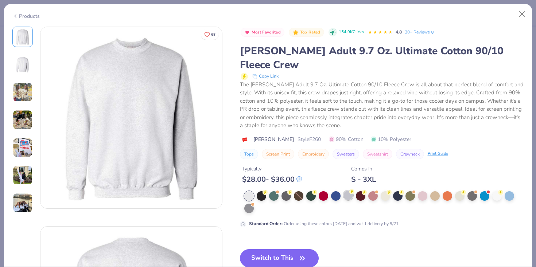
click at [348, 191] on div at bounding box center [347, 195] width 9 height 9
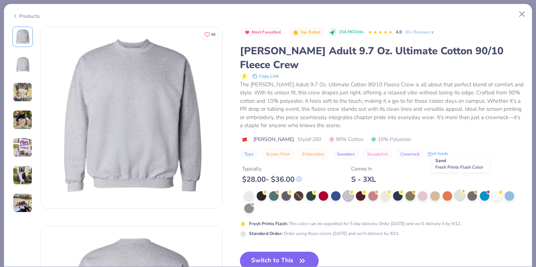
click at [460, 191] on div at bounding box center [459, 195] width 9 height 9
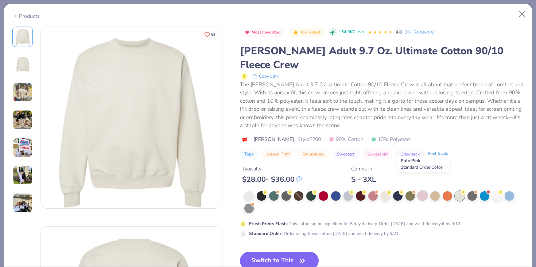
click at [423, 191] on div at bounding box center [422, 195] width 9 height 9
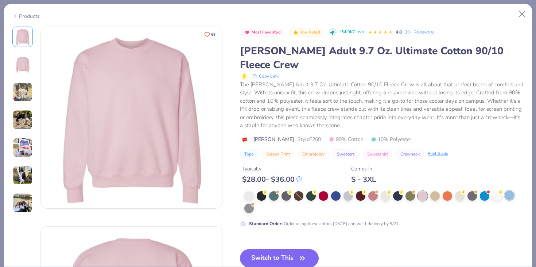
click at [510, 191] on div at bounding box center [508, 195] width 9 height 9
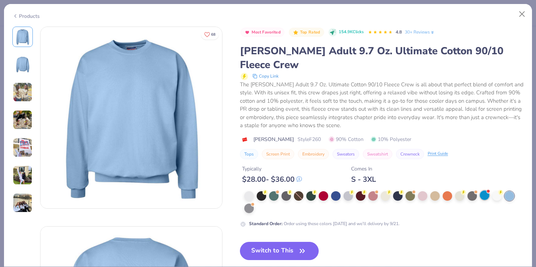
click at [483, 191] on div at bounding box center [484, 195] width 9 height 9
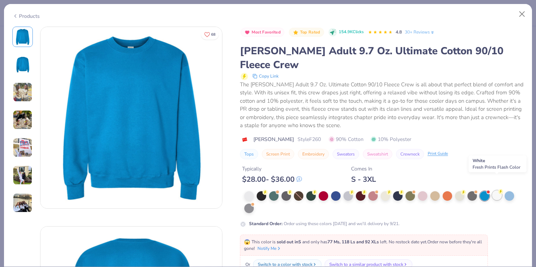
click at [496, 191] on div at bounding box center [496, 195] width 9 height 9
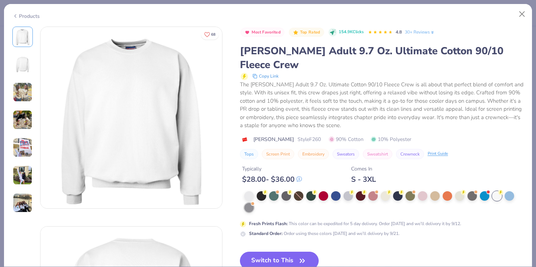
click at [251, 202] on div at bounding box center [252, 203] width 3 height 3
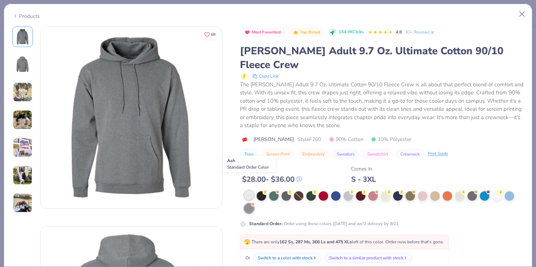
click at [248, 191] on div at bounding box center [248, 195] width 9 height 9
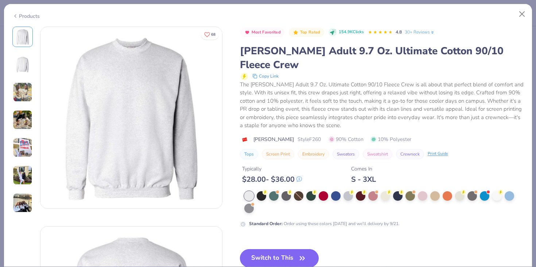
click at [272, 249] on button "Switch to This" at bounding box center [279, 258] width 79 height 18
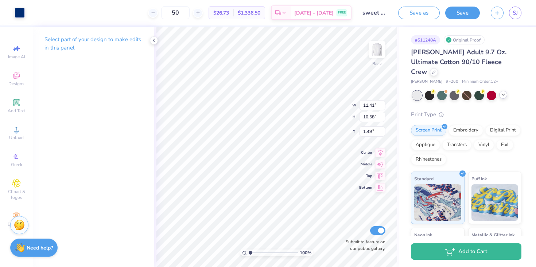
type input "3.00"
type input "13.66"
type input "12.66"
